Goal: Task Accomplishment & Management: Complete application form

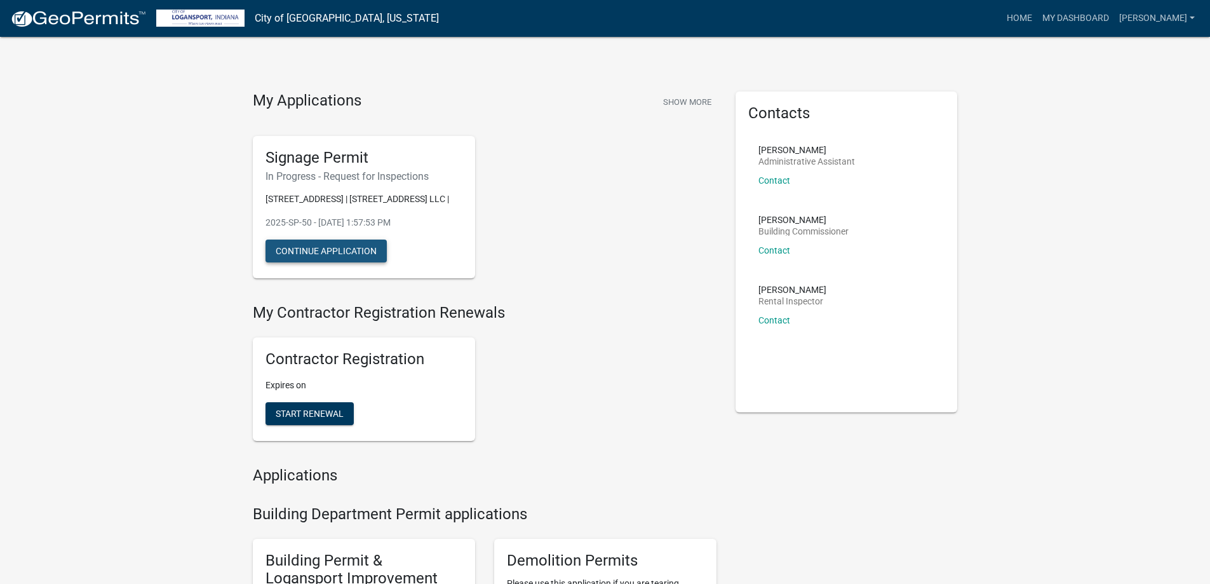
click at [358, 252] on button "Continue Application" at bounding box center [325, 250] width 121 height 23
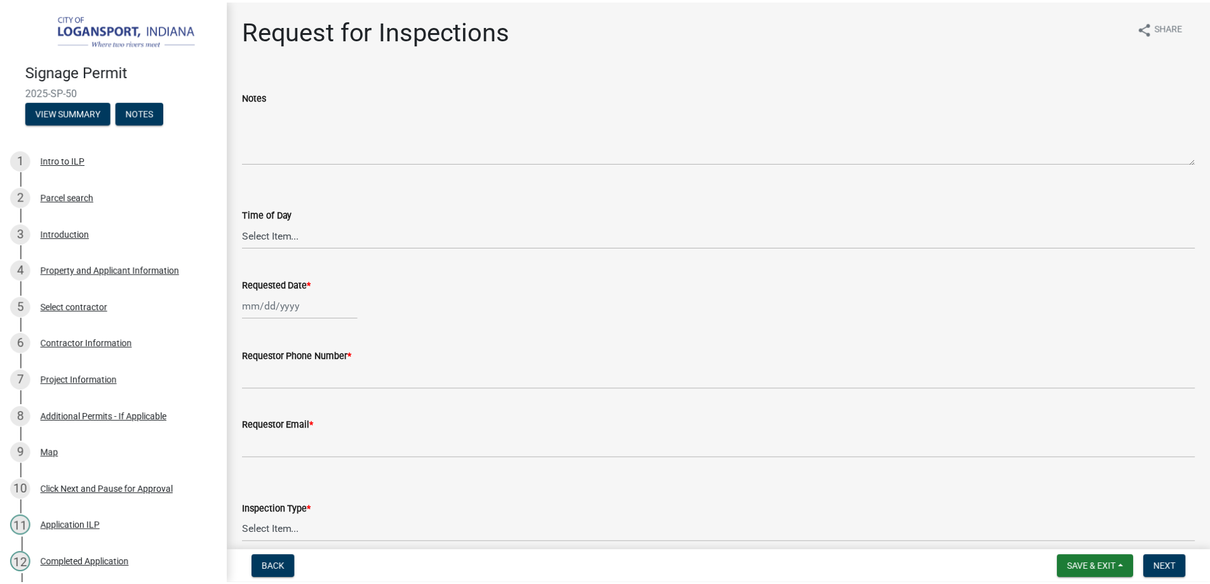
scroll to position [127, 0]
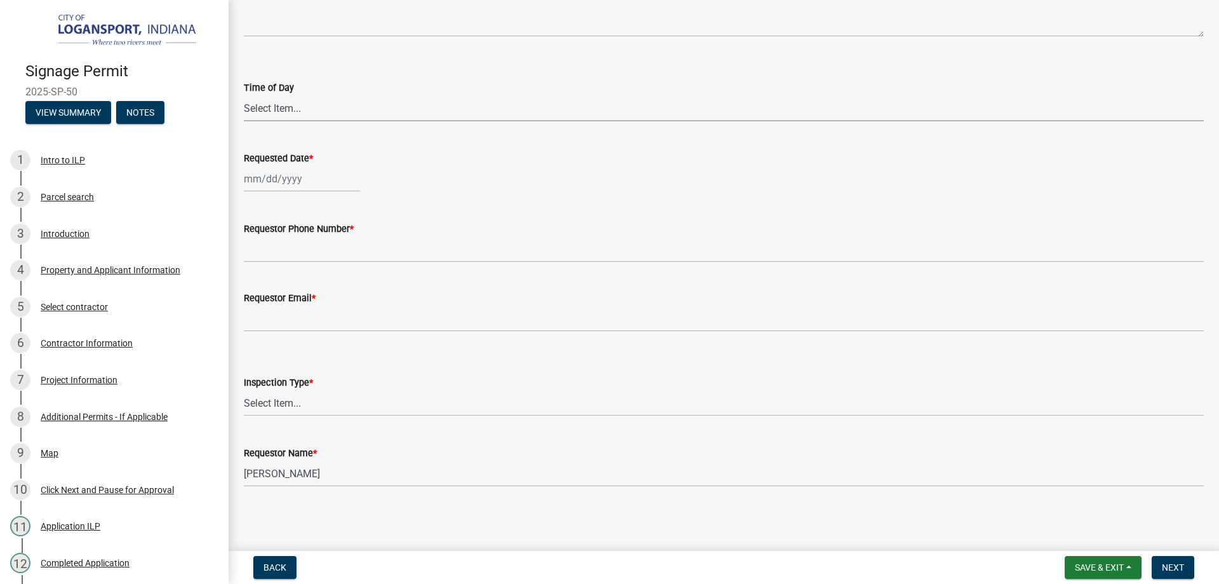
click at [430, 110] on select "Select Item... AM PM" at bounding box center [724, 108] width 960 height 26
click at [244, 95] on select "Select Item... AM PM" at bounding box center [724, 108] width 960 height 26
select select "1d93dcc6-d29b-4aa2-91b6-432b9e4556e3"
click at [73, 114] on button "View Summary" at bounding box center [68, 112] width 86 height 23
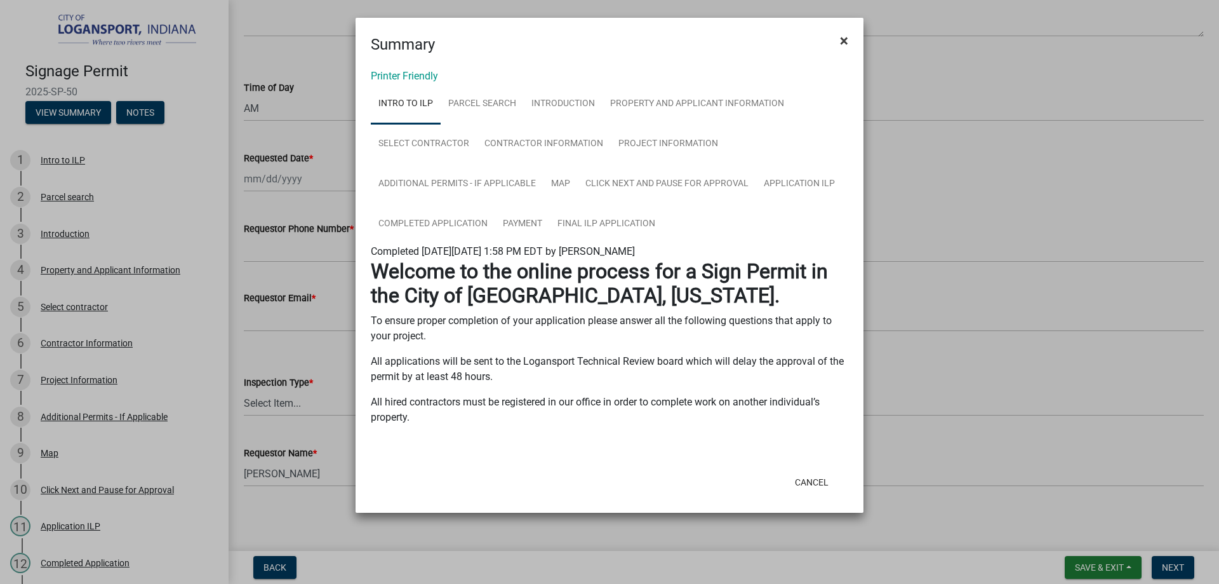
click at [841, 42] on span "×" at bounding box center [844, 41] width 8 height 18
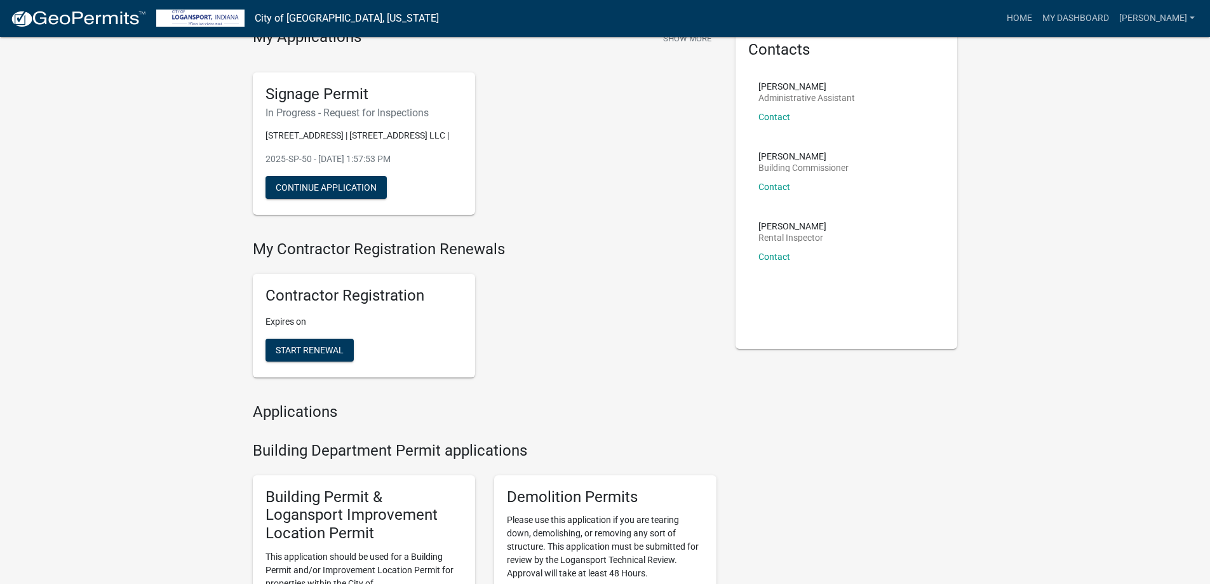
scroll to position [191, 0]
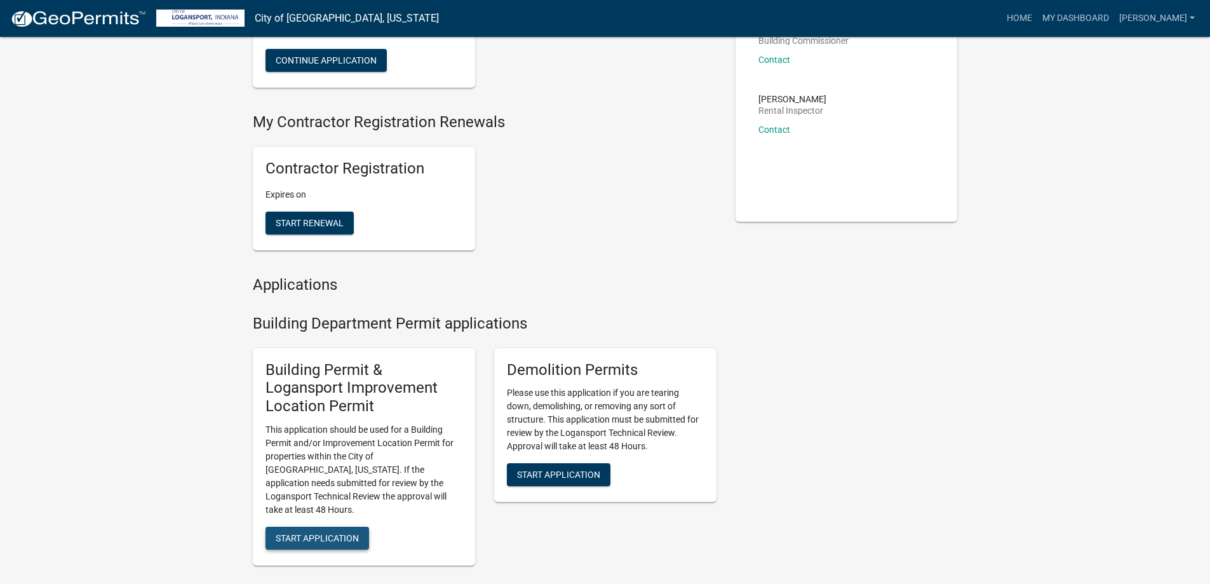
click at [346, 530] on button "Start Application" at bounding box center [317, 537] width 104 height 23
